Goal: Task Accomplishment & Management: Manage account settings

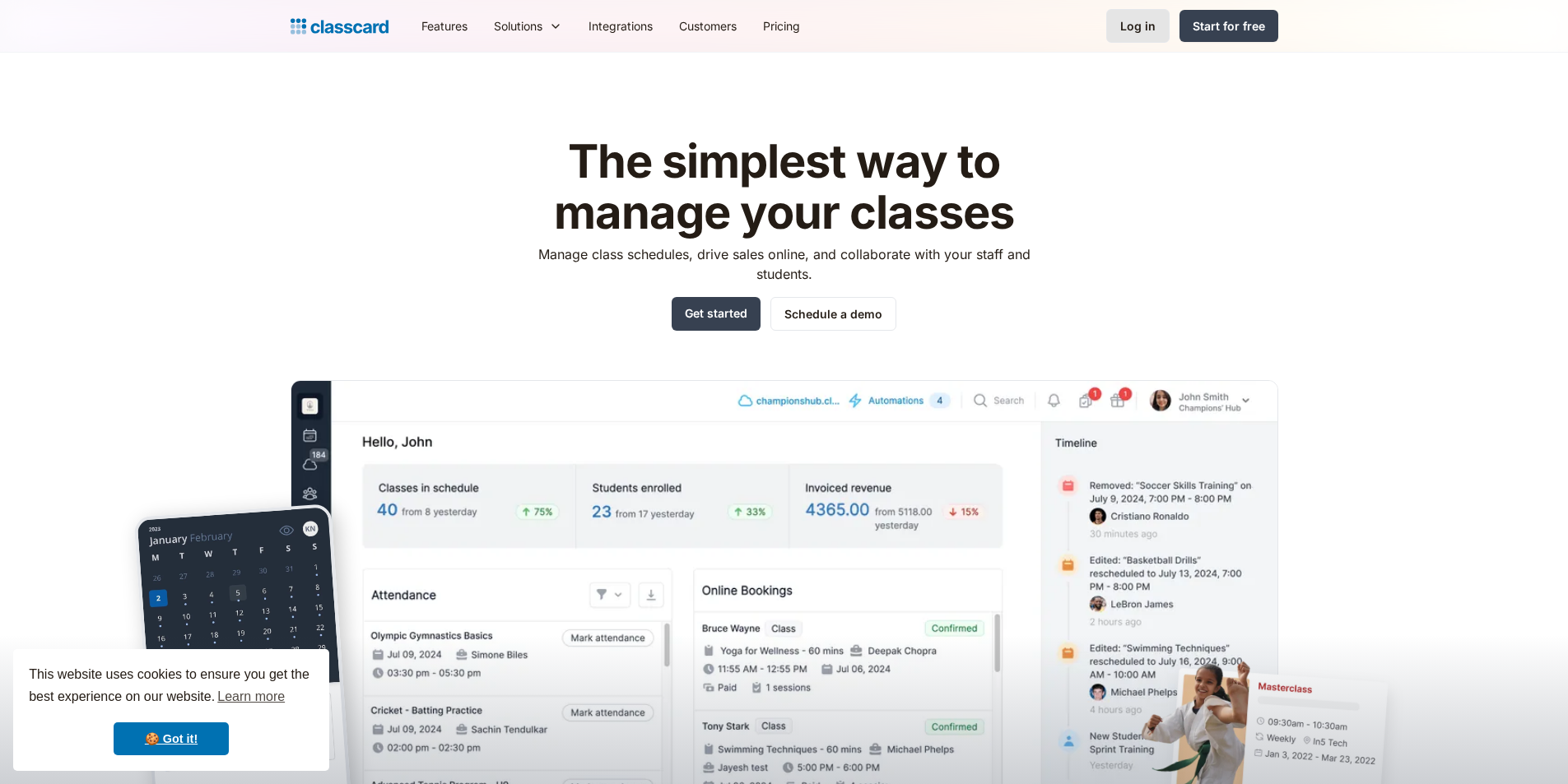
click at [1146, 34] on link "Log in" at bounding box center [1138, 26] width 64 height 33
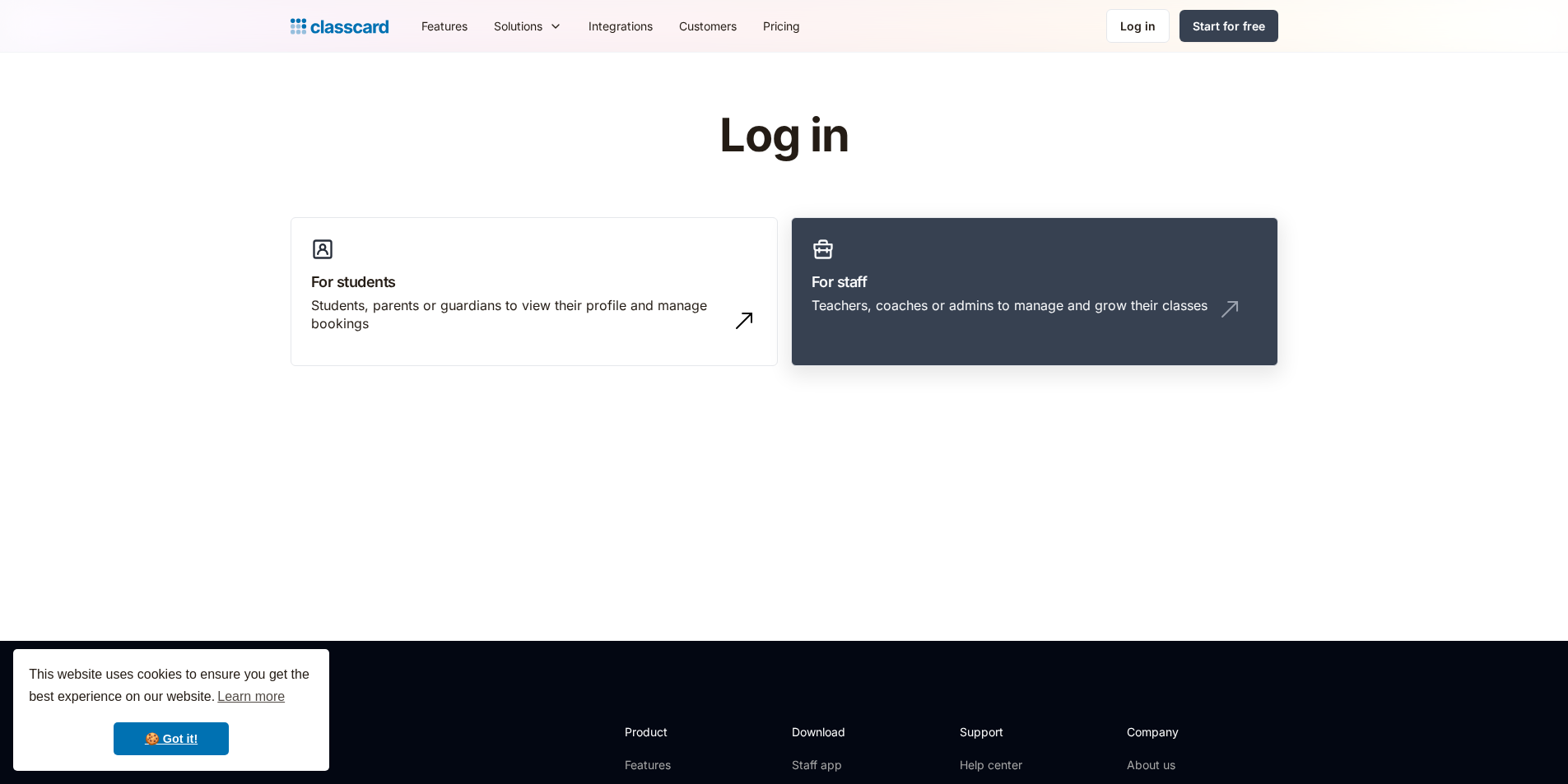
click at [990, 264] on link "For staff Teachers, coaches or admins to manage and grow their classes" at bounding box center [1034, 292] width 487 height 149
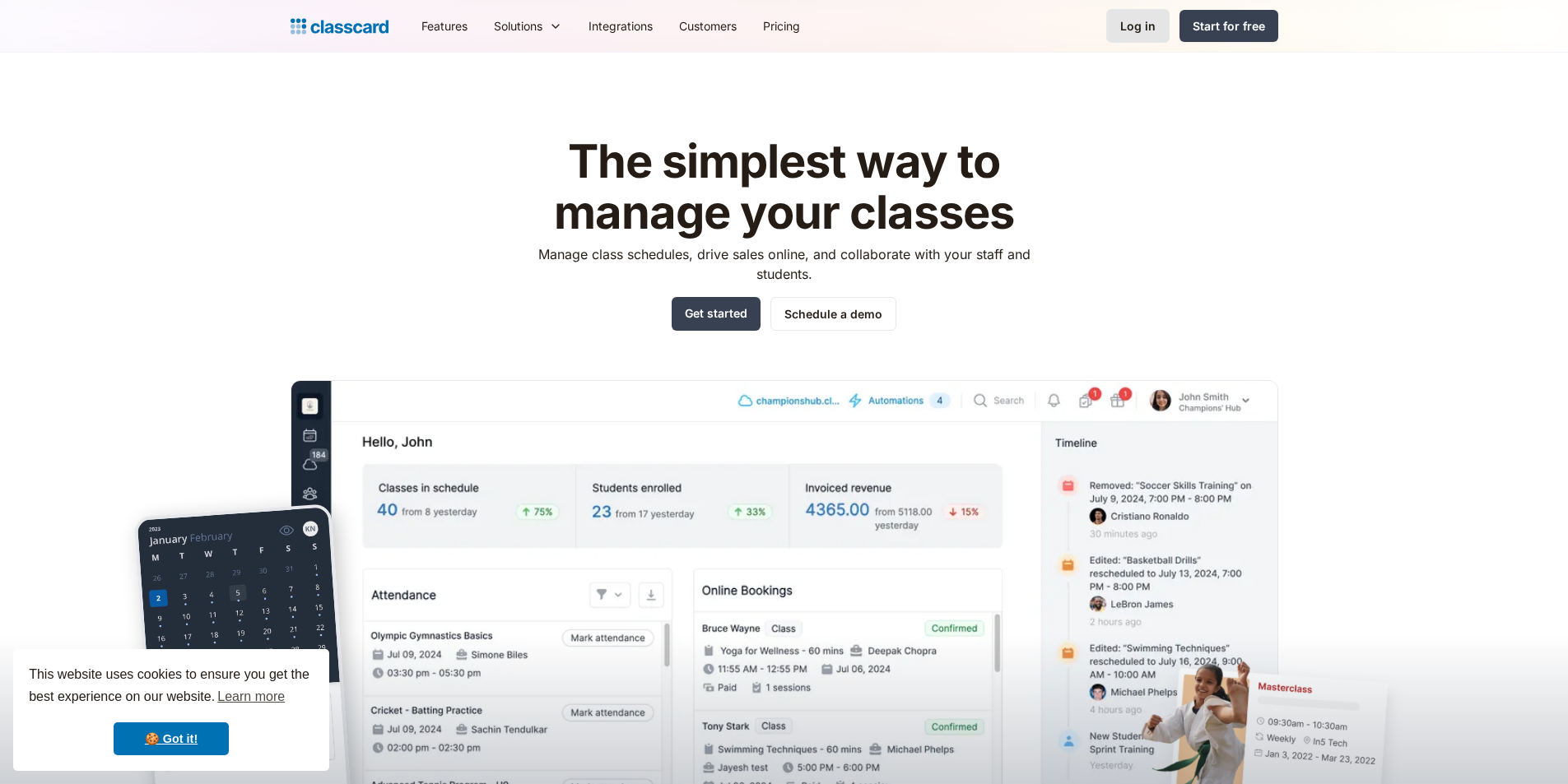
click at [1113, 27] on link "Log in" at bounding box center [1138, 26] width 64 height 33
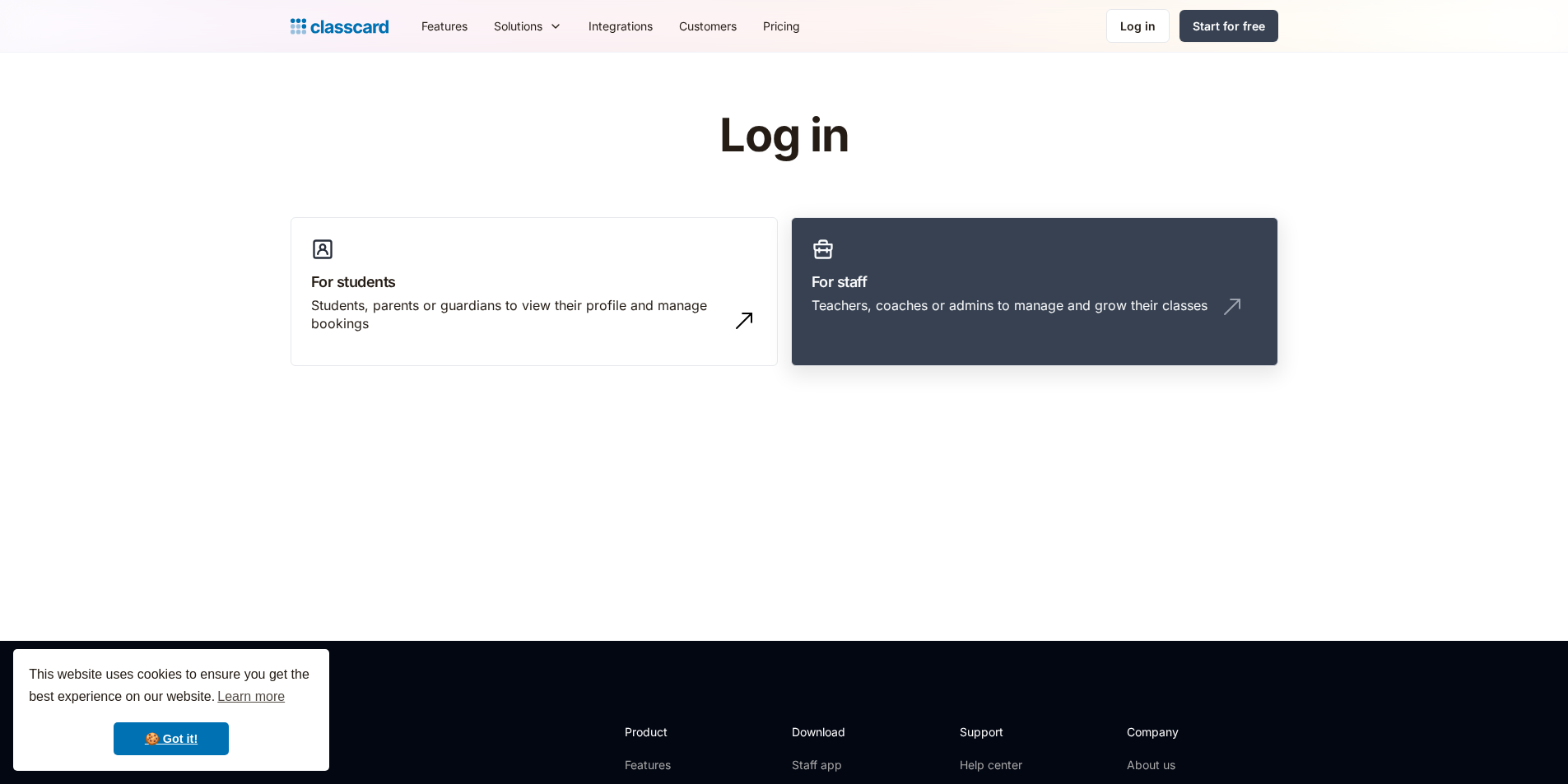
click at [870, 269] on link "For staff Teachers, coaches or admins to manage and grow their classes" at bounding box center [1034, 292] width 487 height 149
click at [965, 249] on link "For staff Teachers, coaches or admins to manage and grow their classes" at bounding box center [1034, 292] width 487 height 149
